Goal: Transaction & Acquisition: Purchase product/service

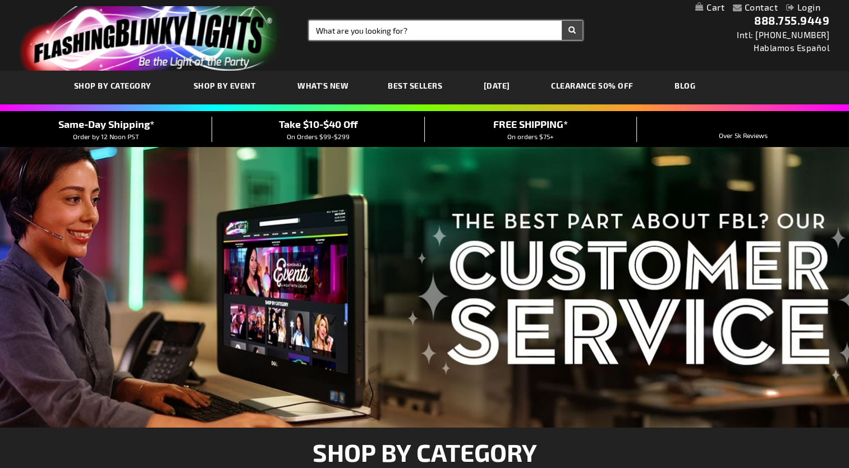
click at [351, 32] on input "Search" at bounding box center [445, 30] width 273 height 19
type input "baton saber"
click at [562, 21] on button "Search" at bounding box center [572, 30] width 21 height 19
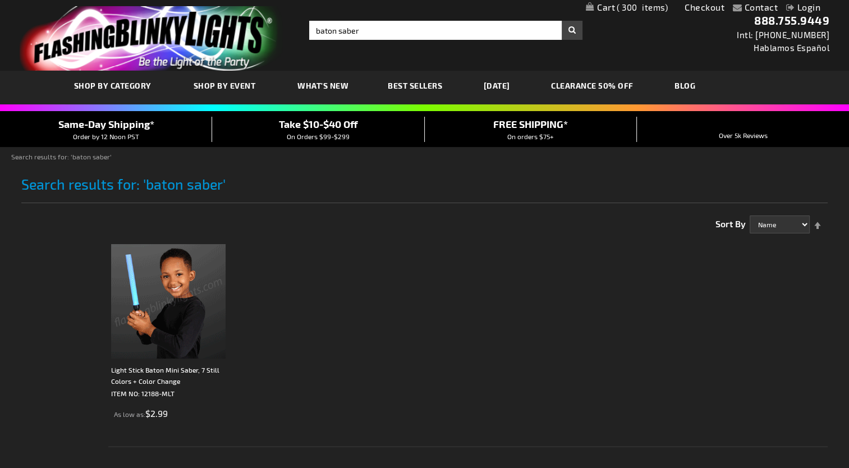
click at [161, 330] on img at bounding box center [168, 301] width 114 height 114
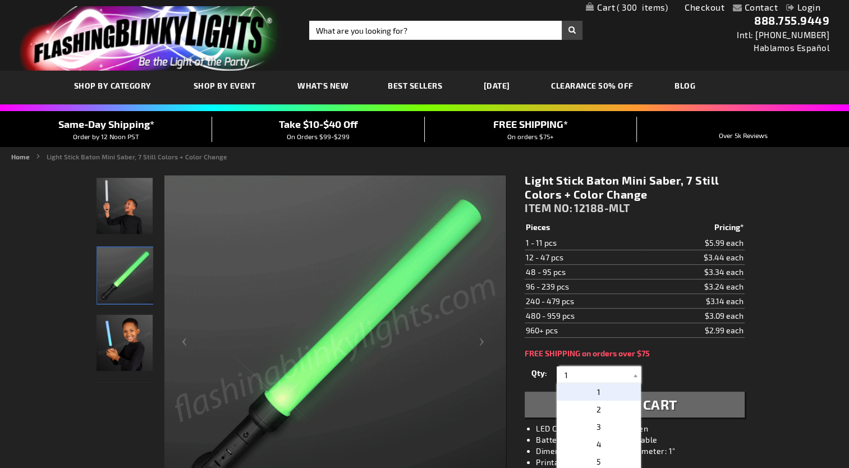
click at [570, 376] on input "1" at bounding box center [599, 374] width 81 height 17
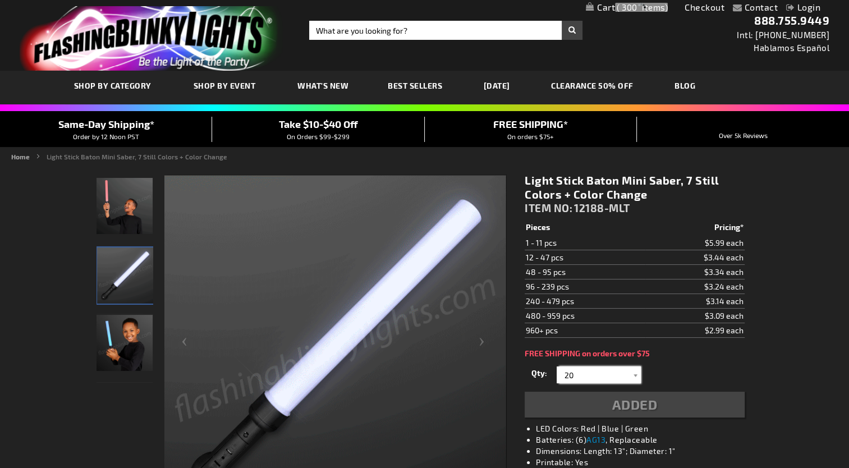
type input "20"
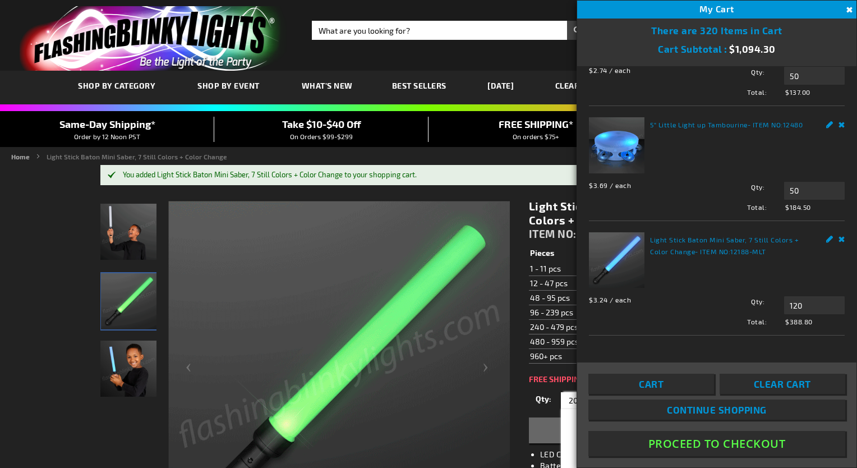
scroll to position [317, 0]
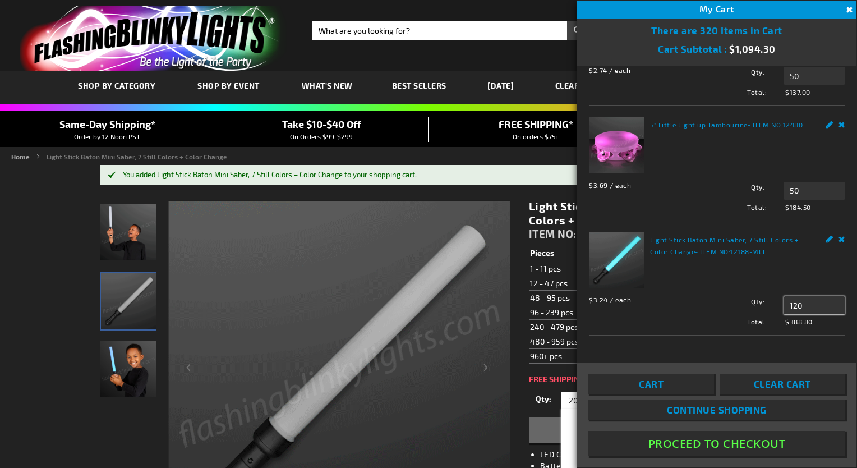
click at [786, 305] on input "120" at bounding box center [814, 305] width 61 height 18
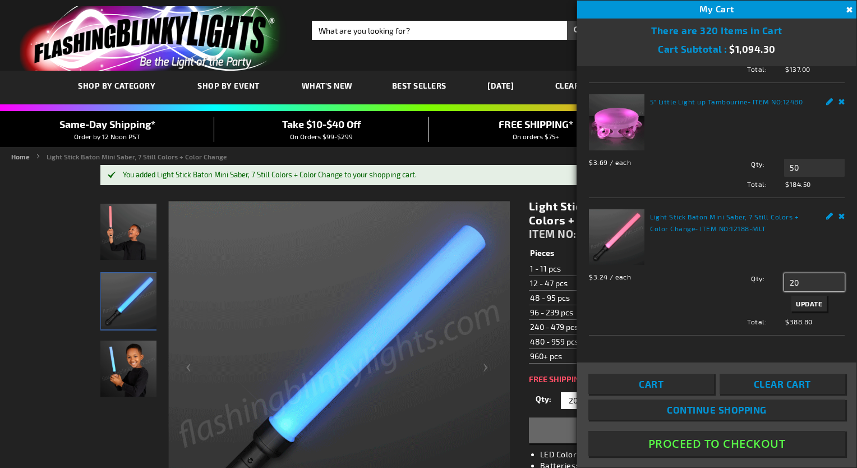
type input "20"
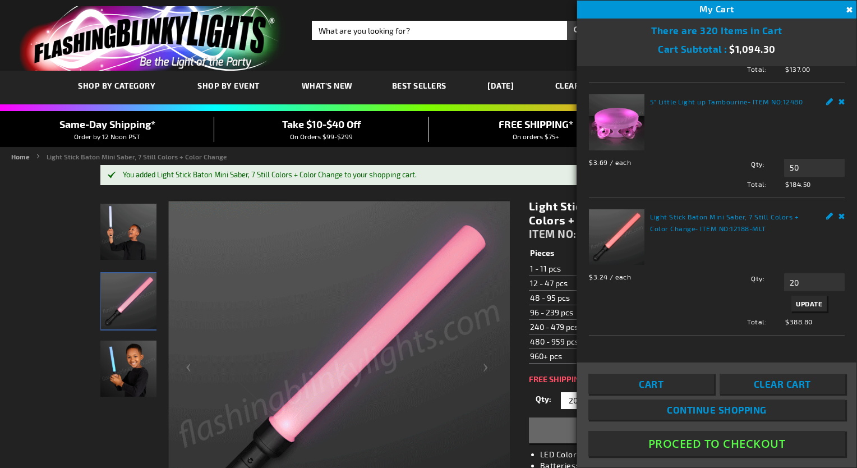
click at [803, 307] on span "Update" at bounding box center [809, 304] width 26 height 8
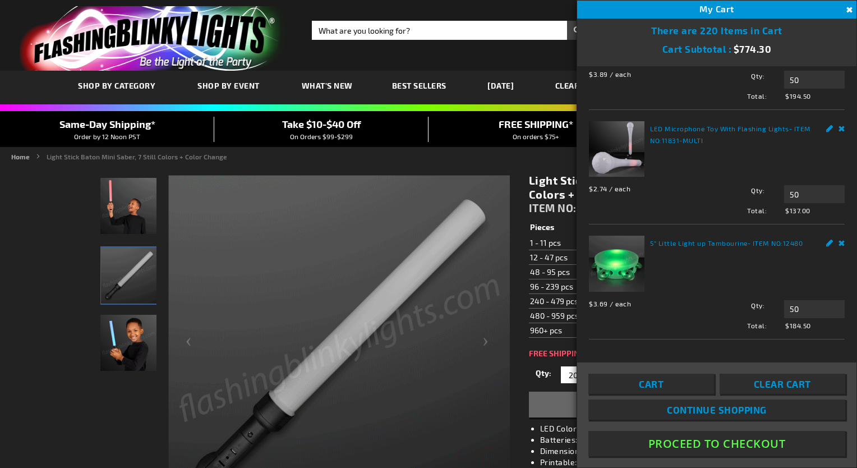
scroll to position [93, 0]
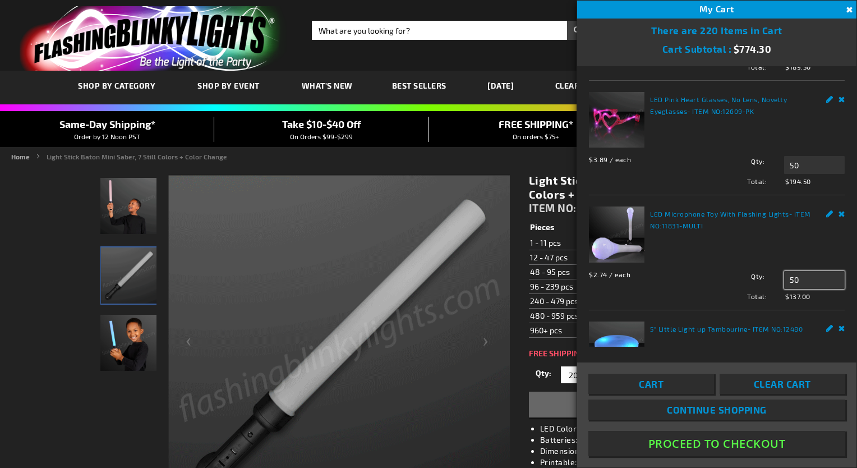
click at [794, 289] on input "50" at bounding box center [814, 280] width 61 height 18
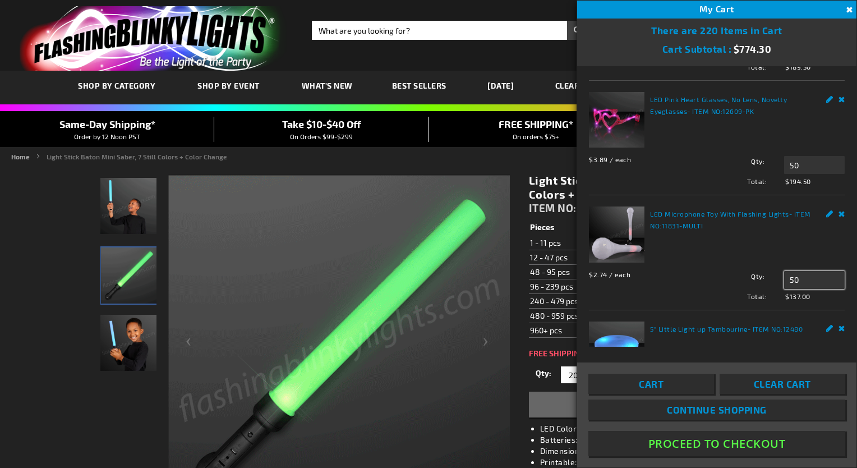
type input "5"
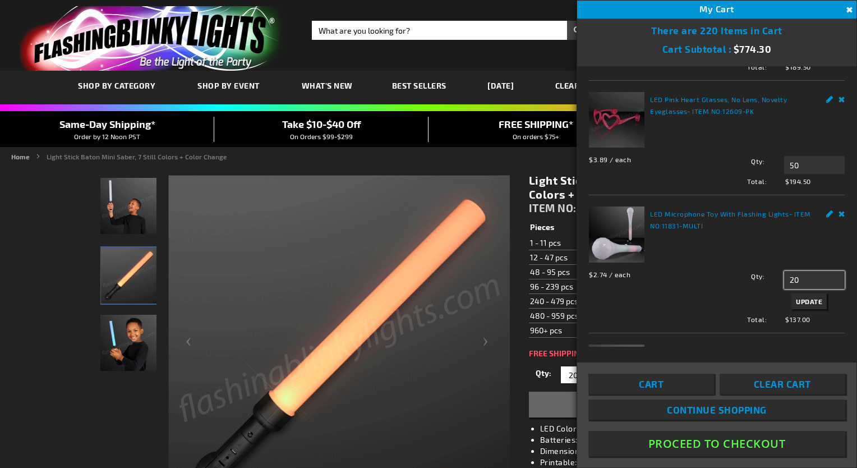
type input "20"
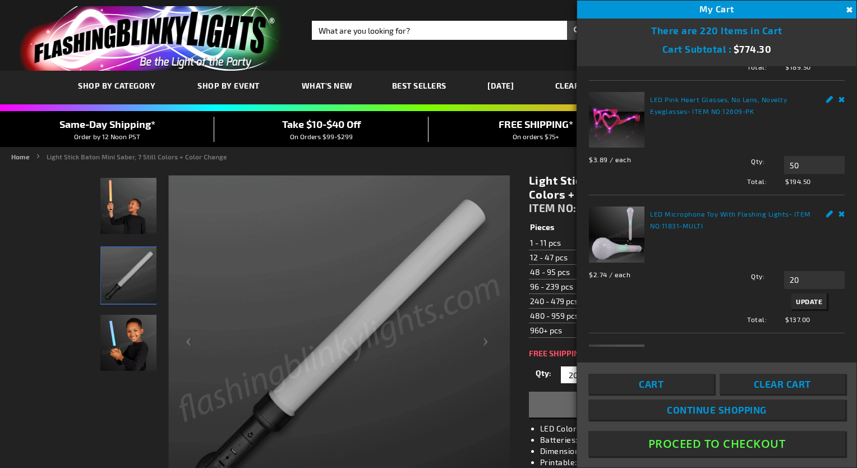
click at [808, 305] on span "Update" at bounding box center [809, 301] width 26 height 8
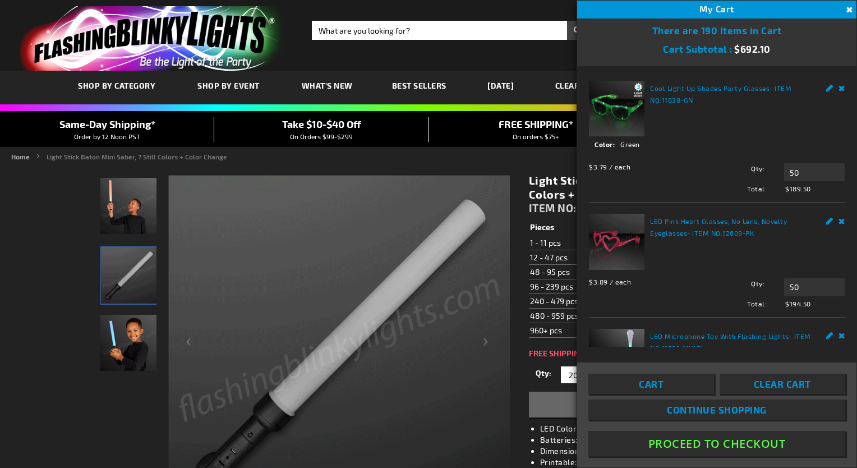
click at [798, 190] on span "$189.50" at bounding box center [813, 188] width 64 height 10
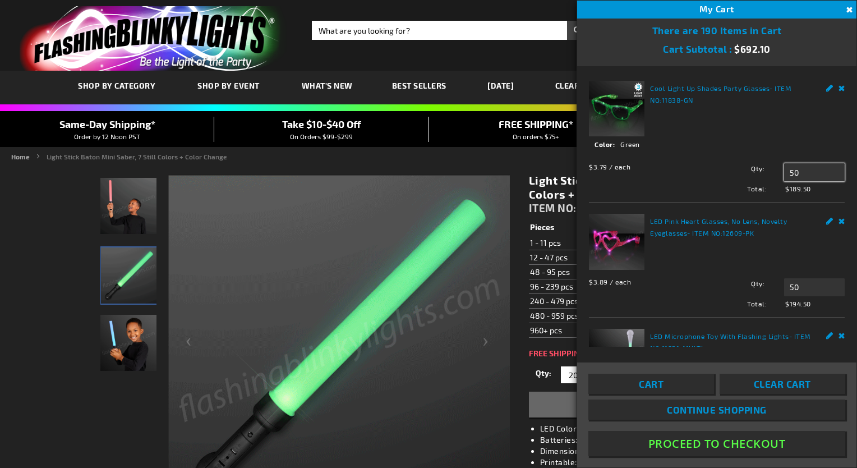
click at [797, 167] on input "50" at bounding box center [814, 172] width 61 height 18
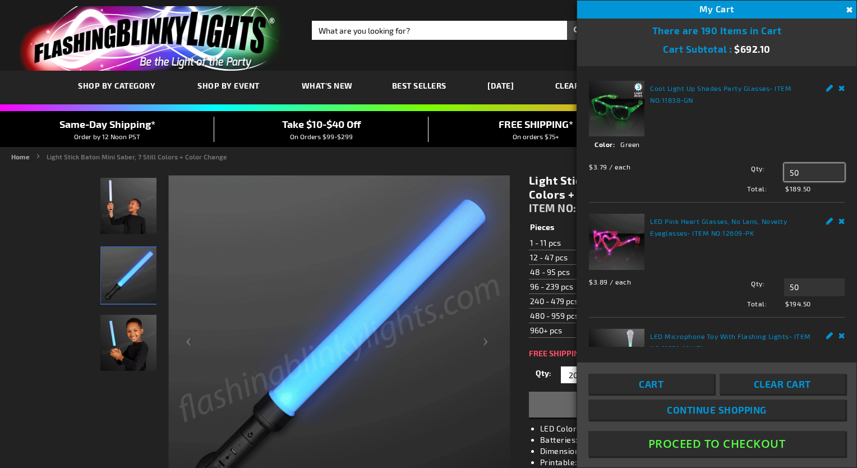
type input "5"
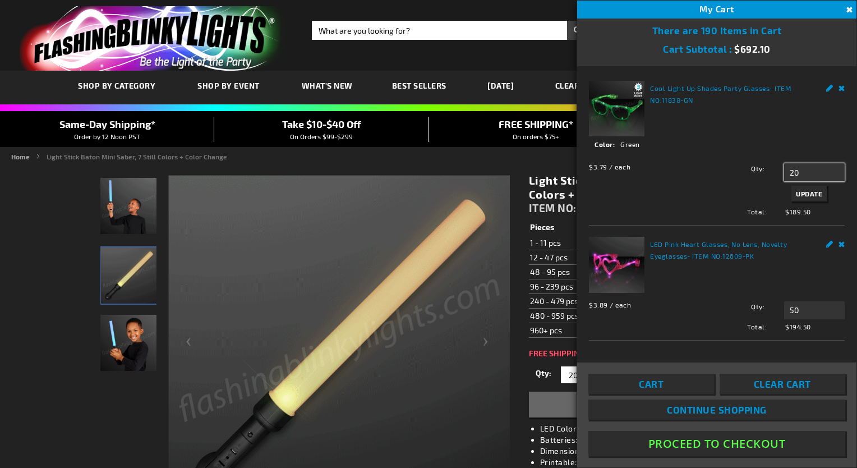
type input "20"
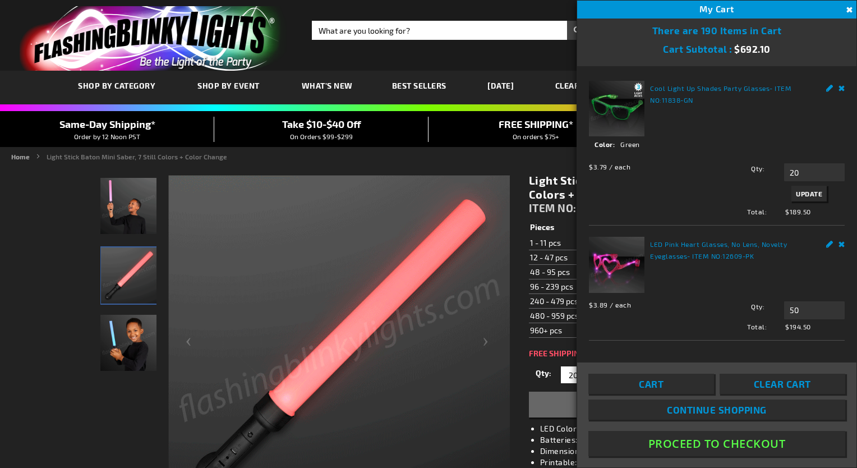
click at [799, 192] on span "Update" at bounding box center [809, 194] width 26 height 8
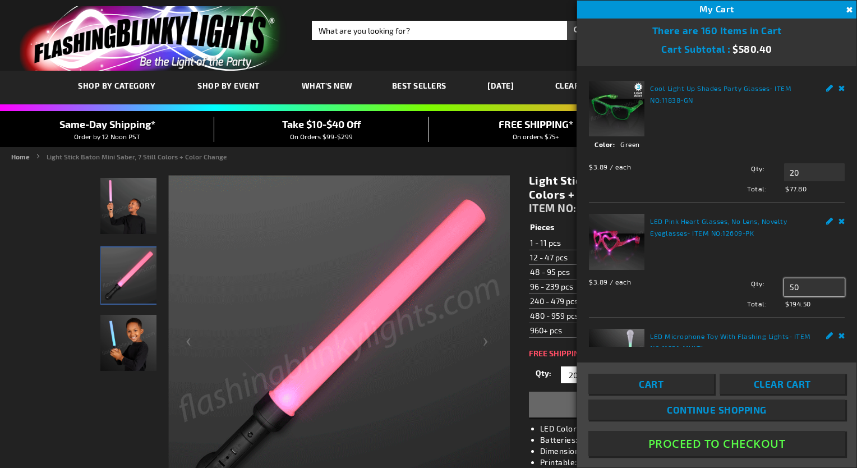
click at [795, 286] on input "50" at bounding box center [814, 287] width 61 height 18
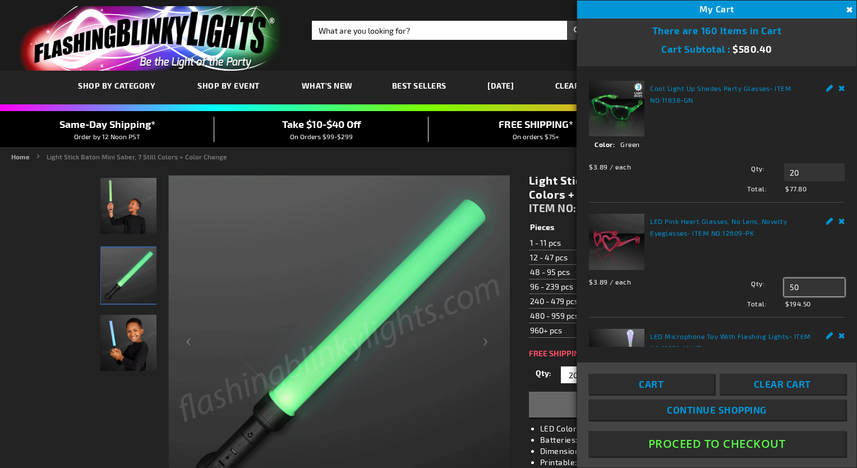
type input "5"
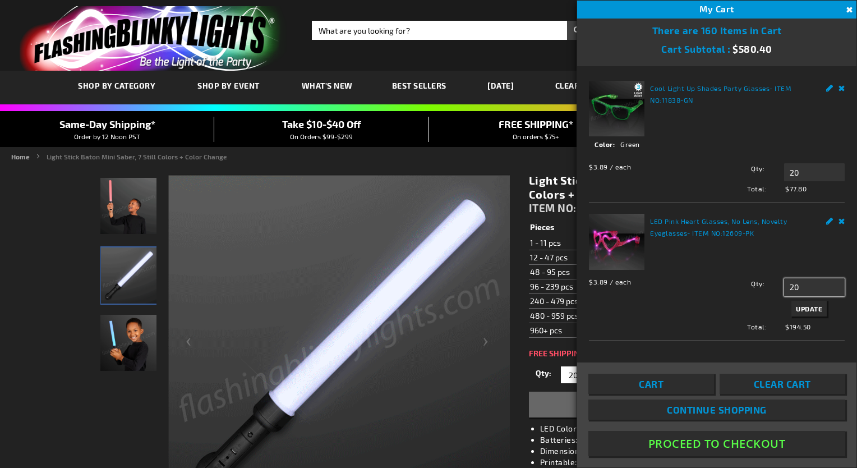
type input "20"
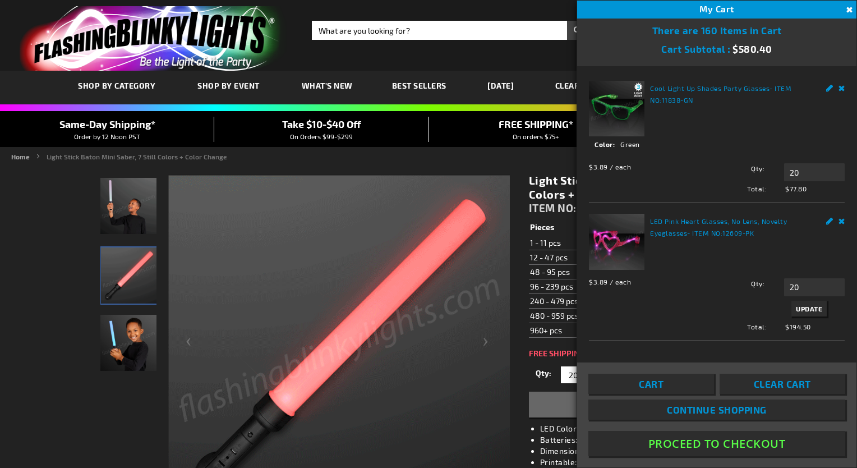
click at [801, 305] on span "Update" at bounding box center [809, 309] width 26 height 8
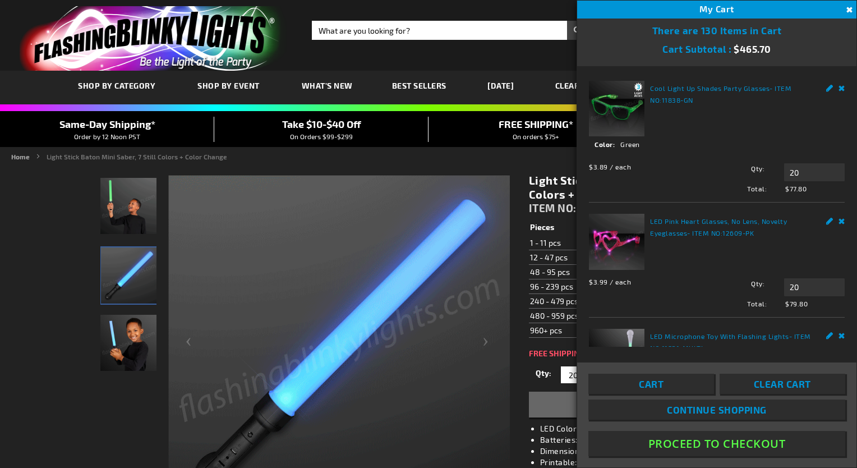
click at [839, 86] on link "Remove" at bounding box center [842, 87] width 7 height 12
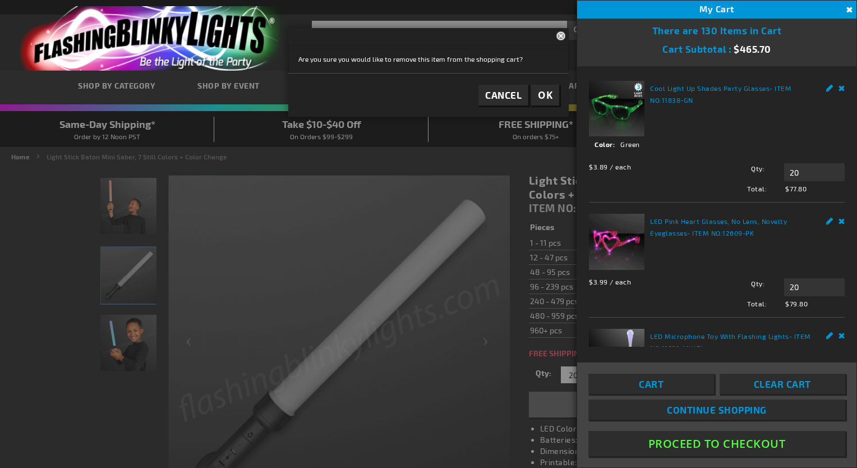
click at [839, 86] on link "Remove" at bounding box center [842, 87] width 7 height 12
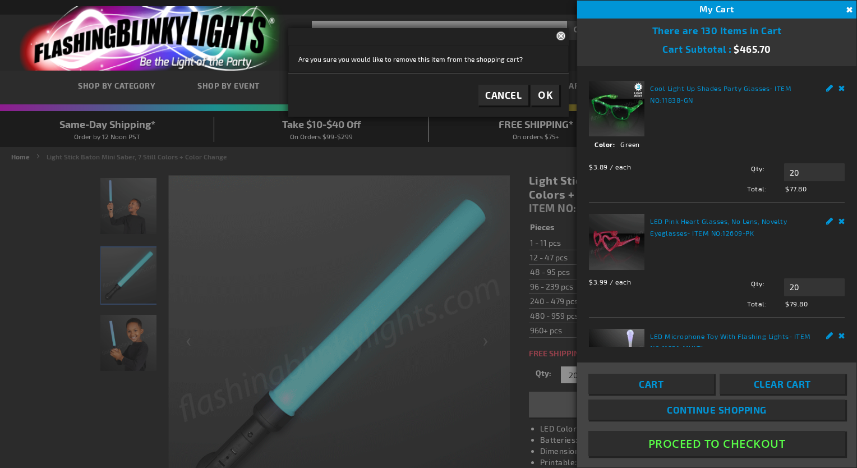
click at [543, 94] on span "OK" at bounding box center [545, 95] width 15 height 13
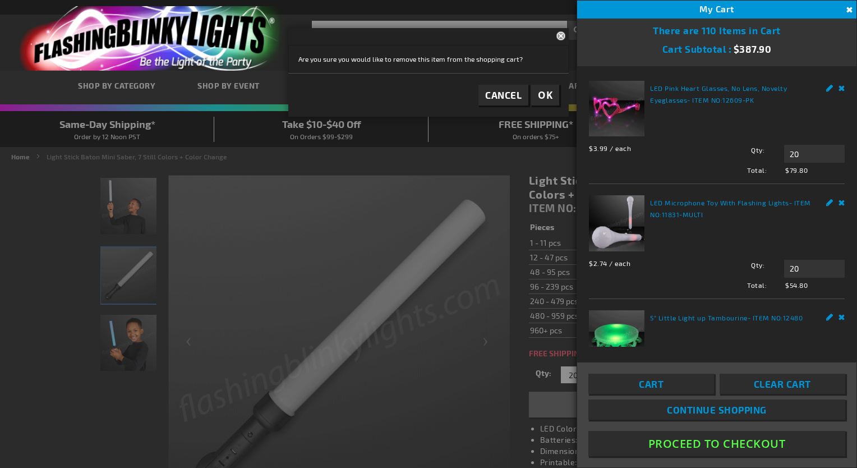
click at [347, 310] on div at bounding box center [428, 234] width 857 height 468
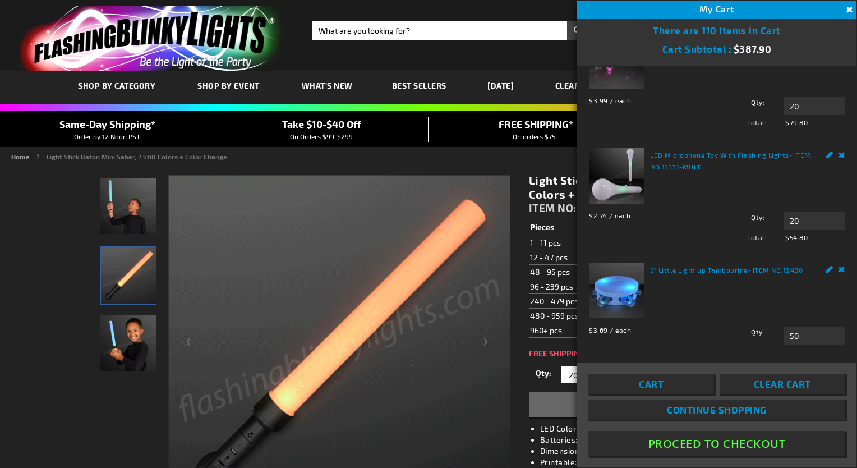
scroll to position [112, 0]
